Goal: Transaction & Acquisition: Purchase product/service

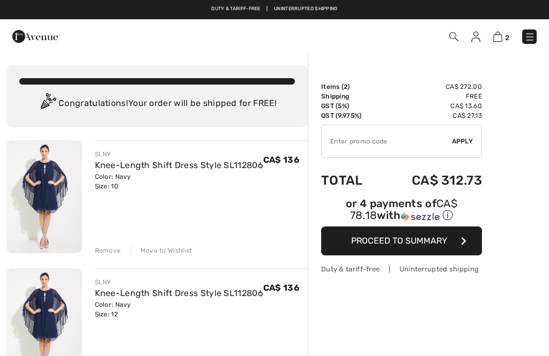
click at [111, 253] on div "Remove" at bounding box center [108, 251] width 26 height 10
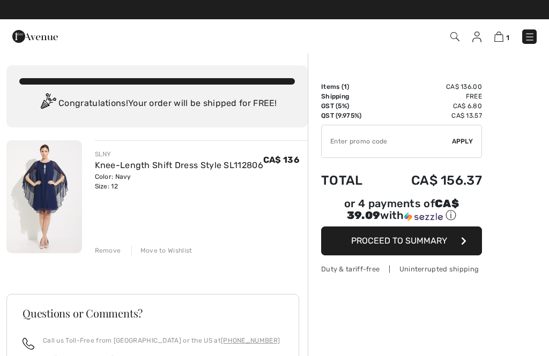
click at [407, 241] on span "Proceed to Summary" at bounding box center [399, 241] width 96 height 10
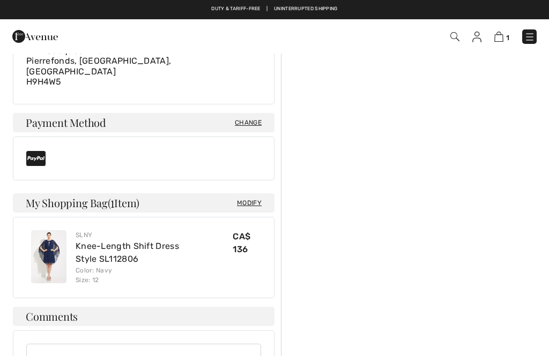
scroll to position [348, 0]
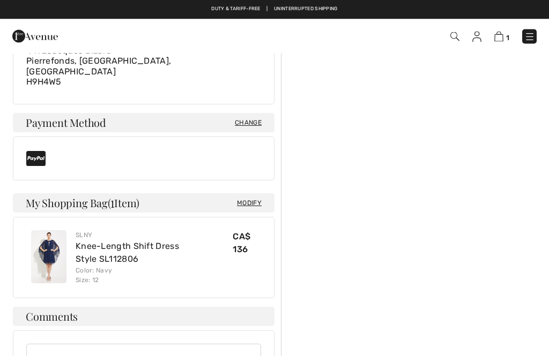
click at [40, 151] on icon at bounding box center [35, 159] width 19 height 17
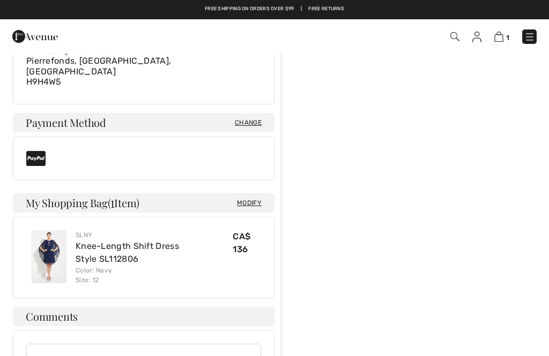
click at [39, 150] on icon at bounding box center [35, 158] width 19 height 17
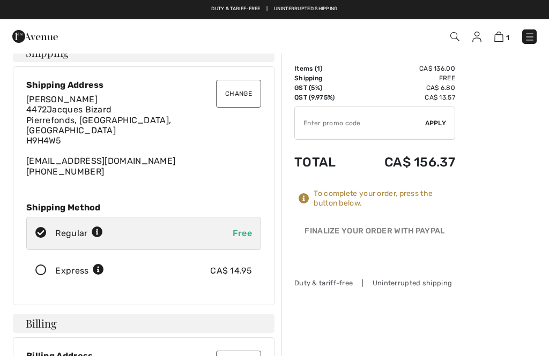
scroll to position [0, 0]
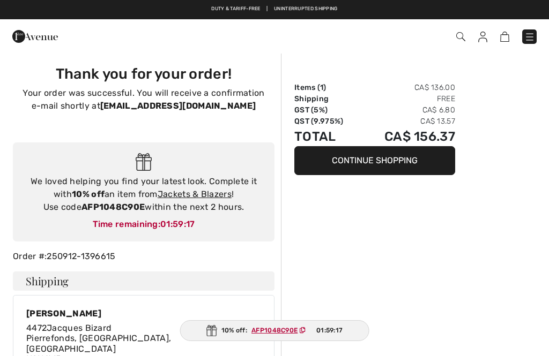
checkbox input "true"
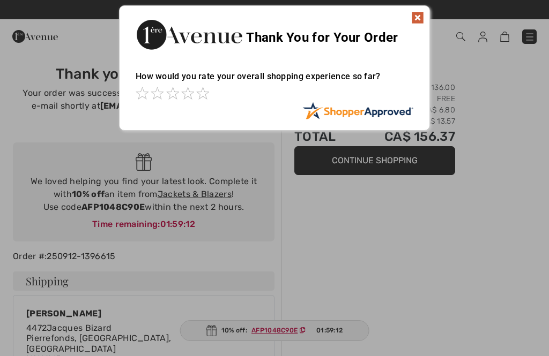
click at [420, 20] on img at bounding box center [417, 17] width 13 height 13
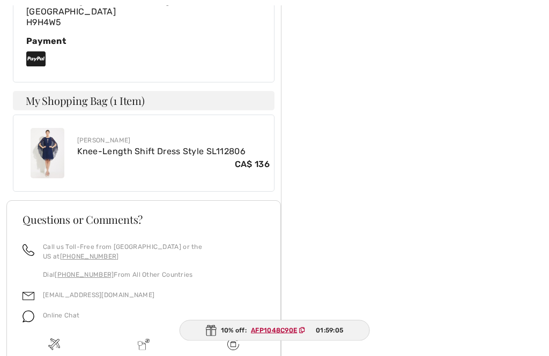
scroll to position [525, 0]
click at [64, 128] on img at bounding box center [48, 153] width 34 height 50
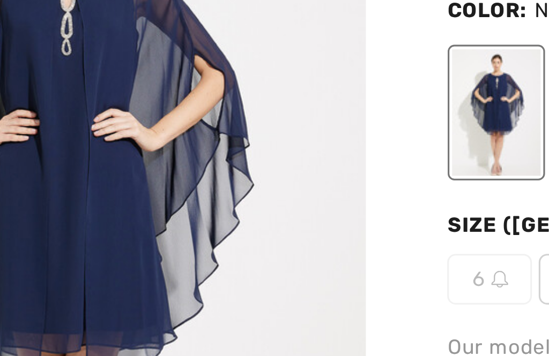
checkbox input "true"
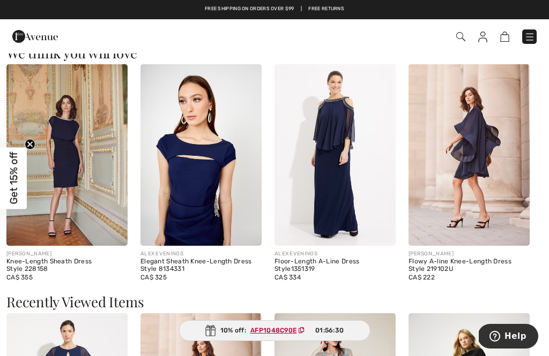
scroll to position [831, 0]
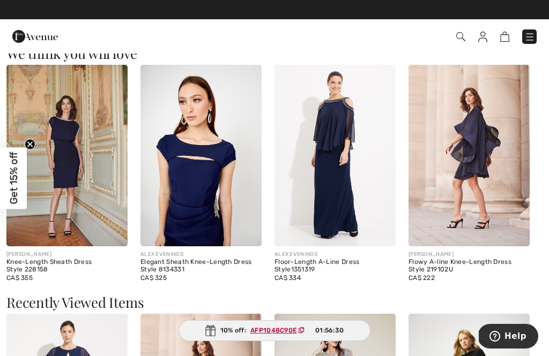
click at [362, 144] on img at bounding box center [334, 156] width 121 height 182
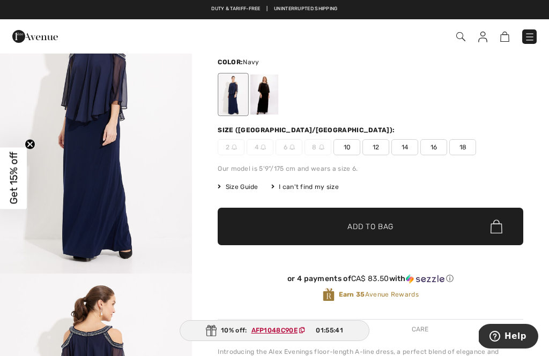
scroll to position [49, 0]
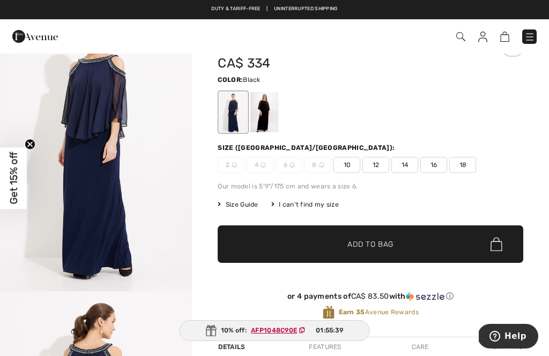
click at [274, 108] on div at bounding box center [264, 112] width 28 height 40
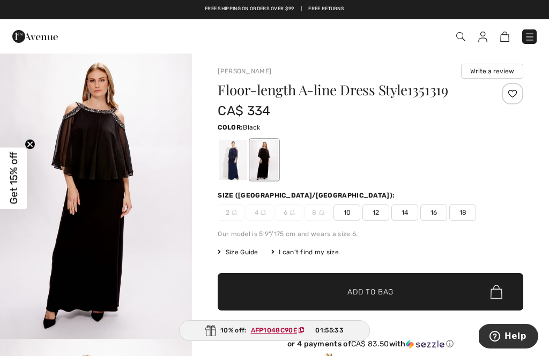
scroll to position [0, 0]
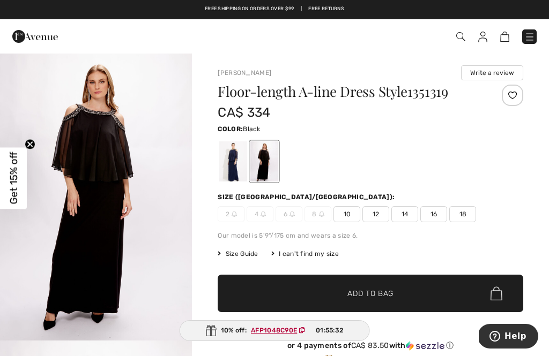
click at [237, 159] on div at bounding box center [233, 161] width 28 height 40
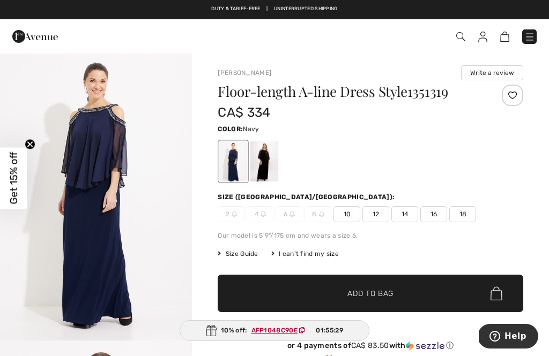
click at [61, 153] on img "1 / 5" at bounding box center [96, 197] width 192 height 288
